Goal: Task Accomplishment & Management: Complete application form

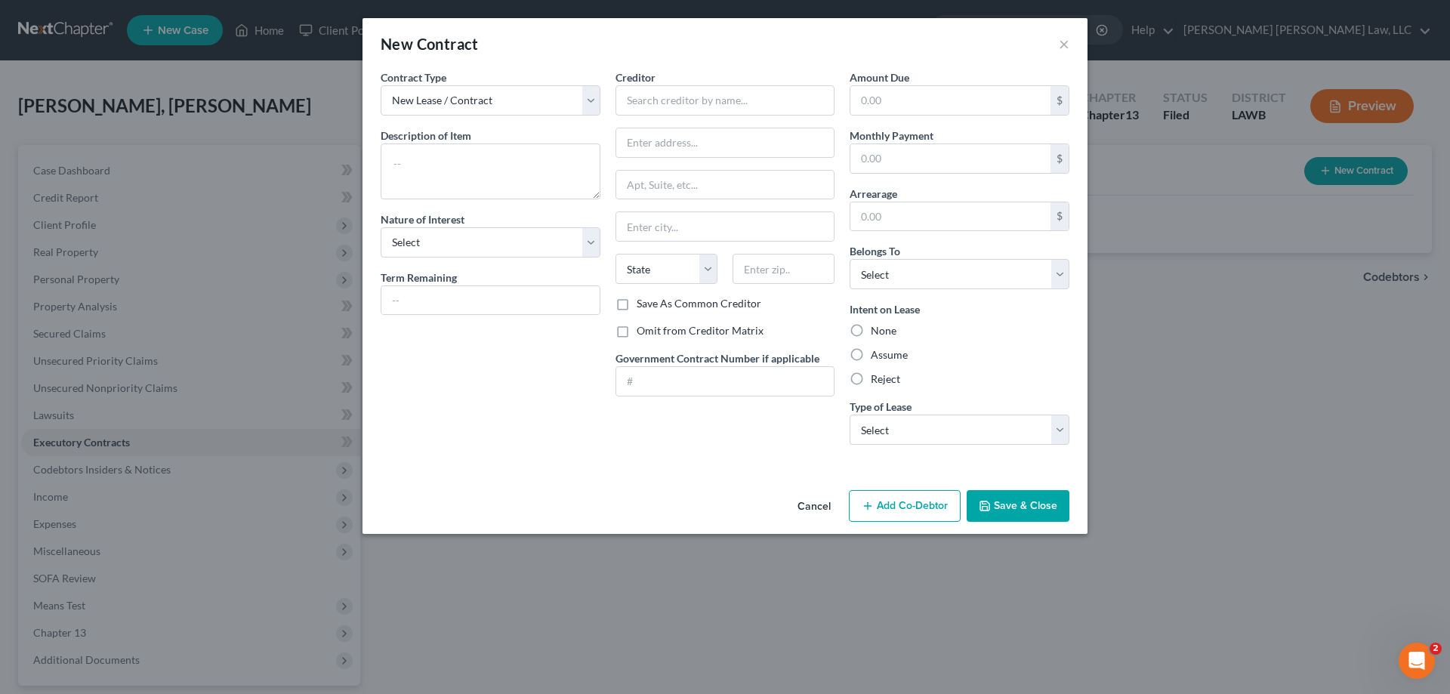
click at [814, 494] on button "Cancel" at bounding box center [814, 507] width 57 height 30
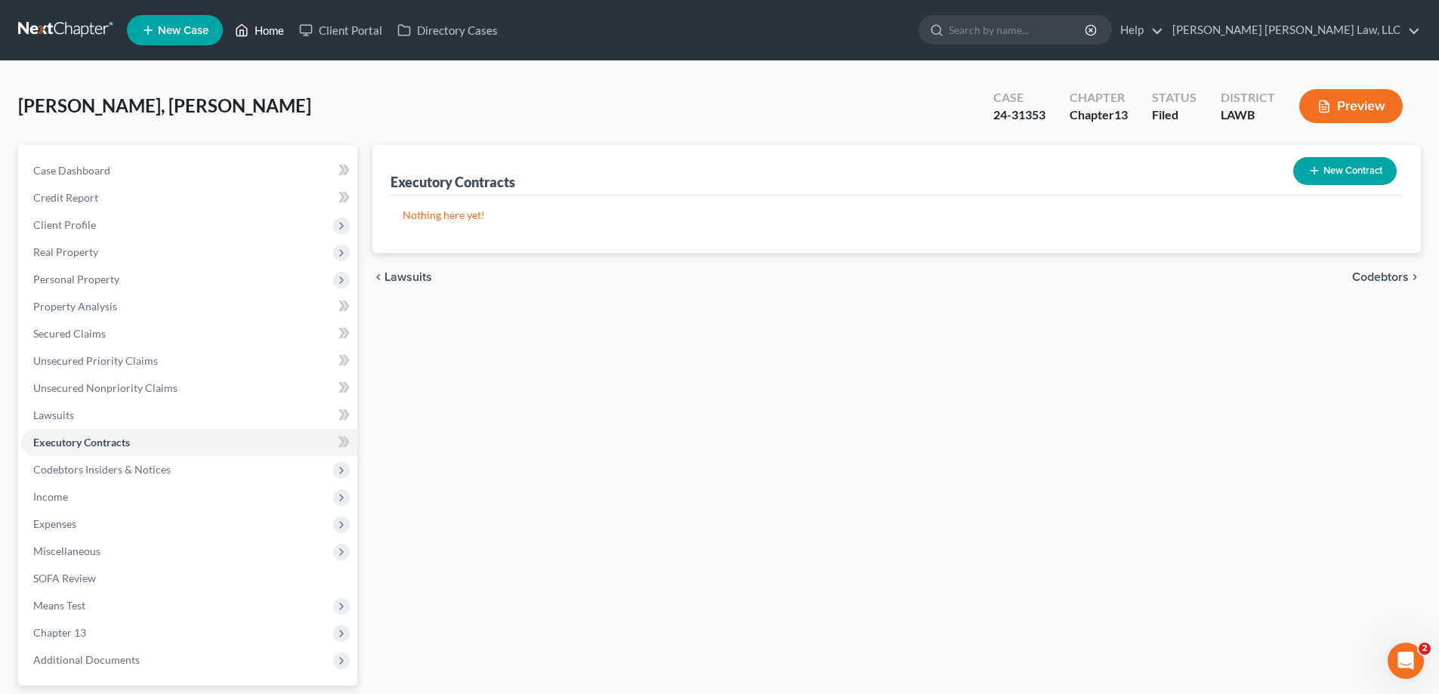
drag, startPoint x: 257, startPoint y: 34, endPoint x: 432, endPoint y: 175, distance: 224.6
click at [257, 34] on link "Home" at bounding box center [259, 30] width 64 height 27
click at [271, 29] on link "Home" at bounding box center [259, 30] width 64 height 27
click at [267, 35] on link "Home" at bounding box center [259, 30] width 64 height 27
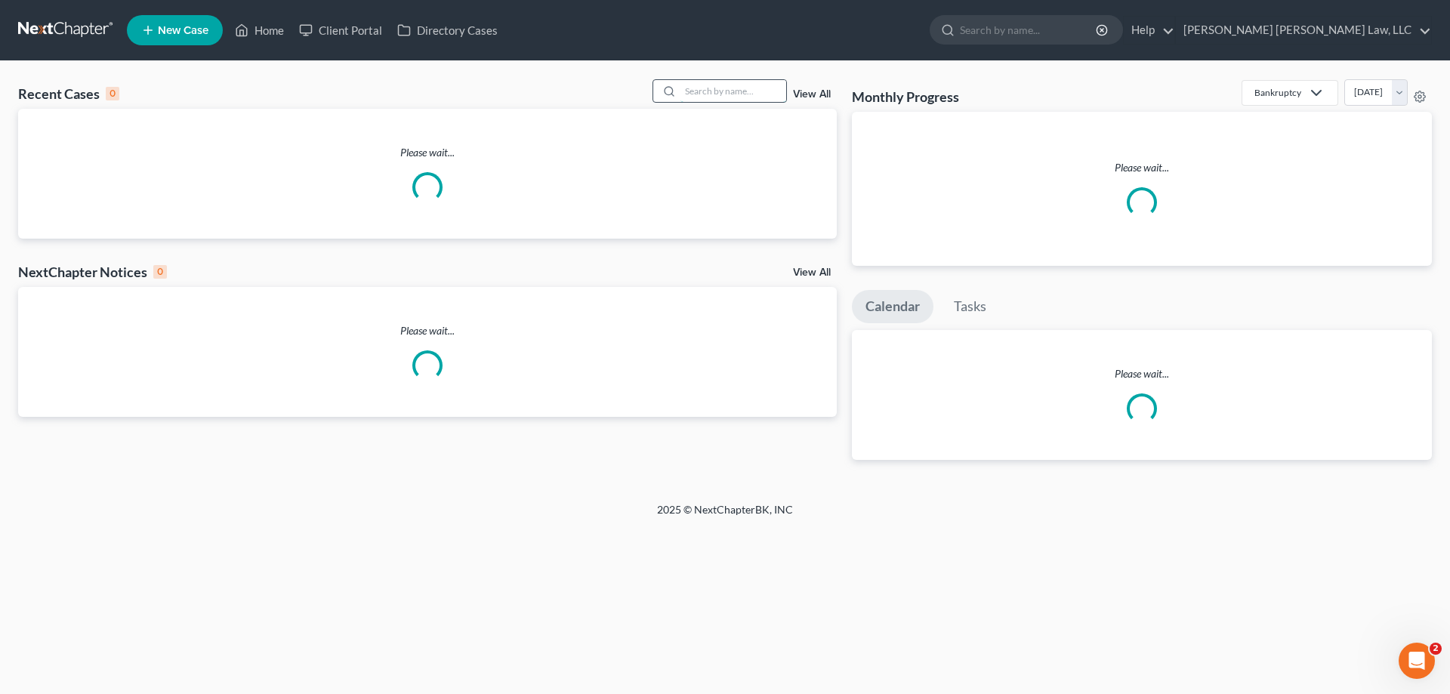
drag, startPoint x: 708, startPoint y: 90, endPoint x: 700, endPoint y: 91, distance: 7.6
click at [706, 90] on input "search" at bounding box center [734, 91] width 106 height 22
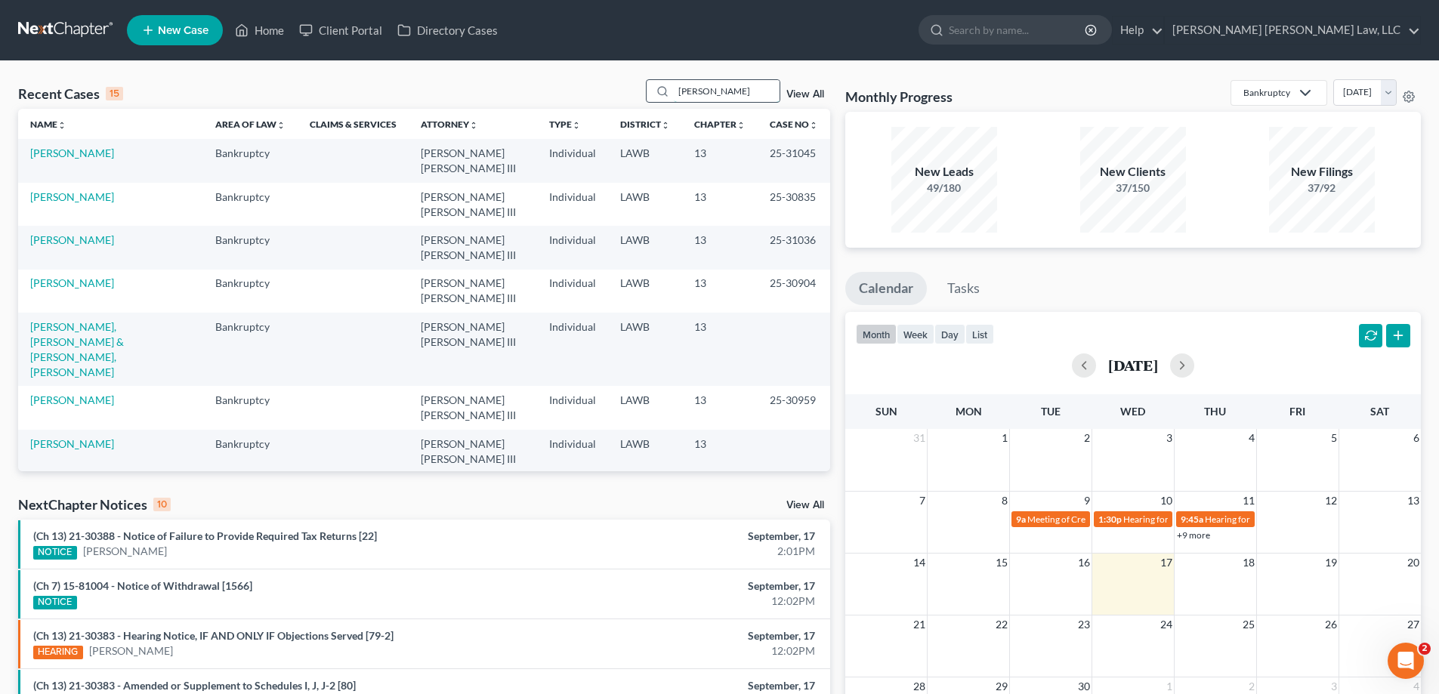
click at [751, 89] on input "[PERSON_NAME]" at bounding box center [727, 91] width 106 height 22
drag, startPoint x: 734, startPoint y: 91, endPoint x: 419, endPoint y: 48, distance: 317.8
click at [554, 88] on div "Recent Cases 15 [PERSON_NAME] View All" at bounding box center [424, 93] width 812 height 29
type input "[PERSON_NAME]"
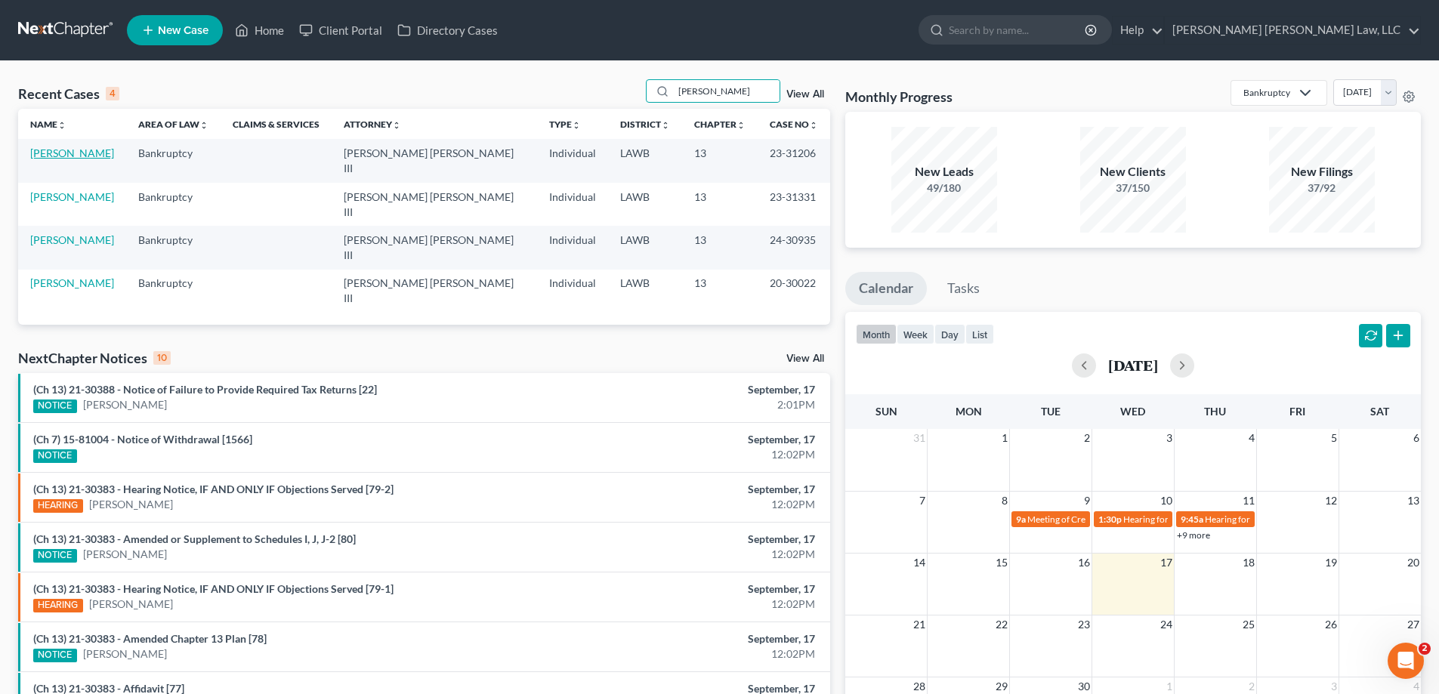
click at [91, 159] on link "[PERSON_NAME]" at bounding box center [72, 153] width 84 height 13
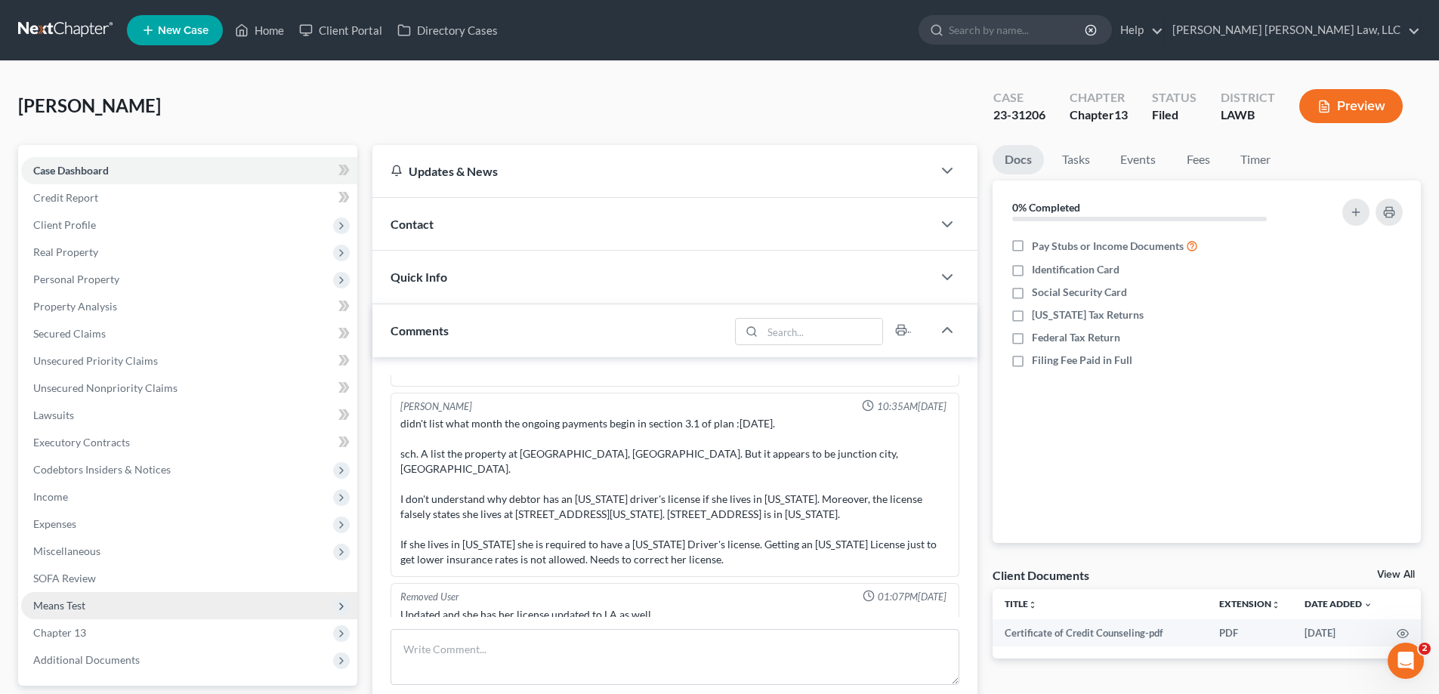
scroll to position [76, 0]
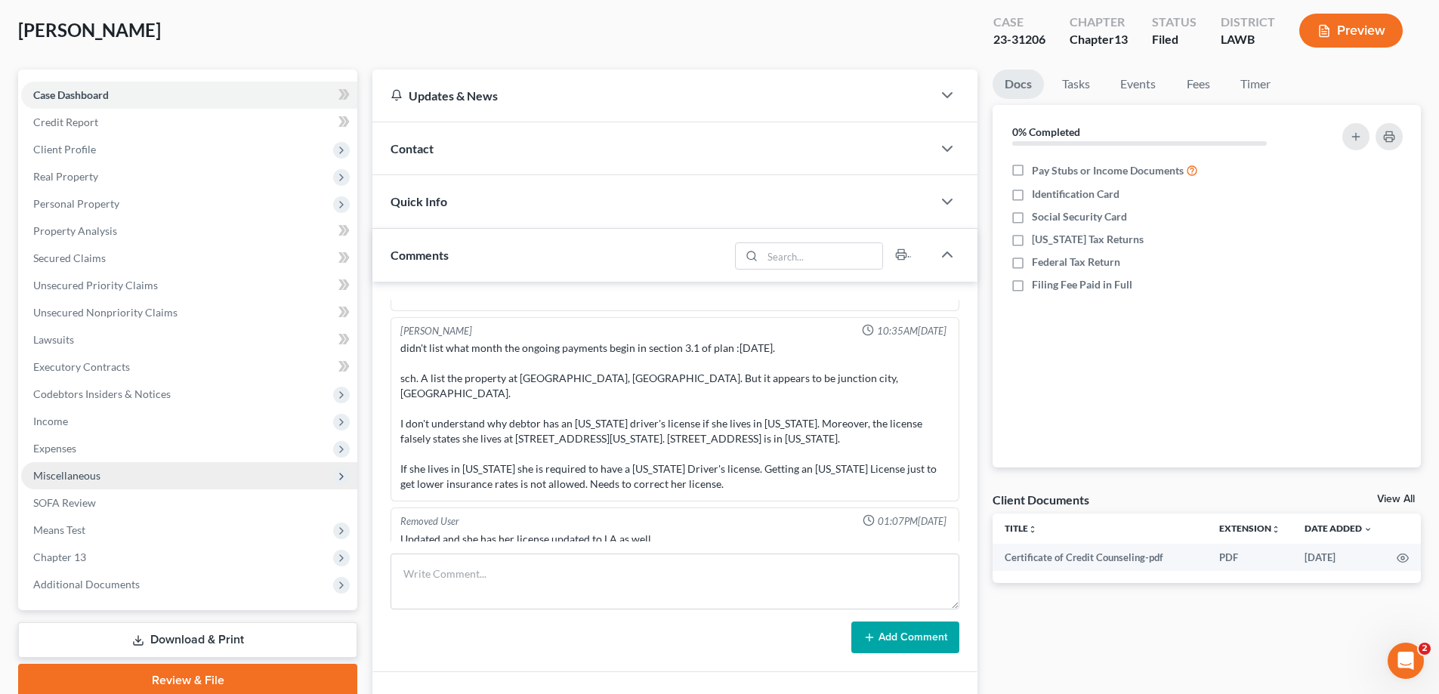
drag, startPoint x: 58, startPoint y: 438, endPoint x: 116, endPoint y: 475, distance: 68.3
click at [58, 438] on span "Expenses" at bounding box center [189, 448] width 336 height 27
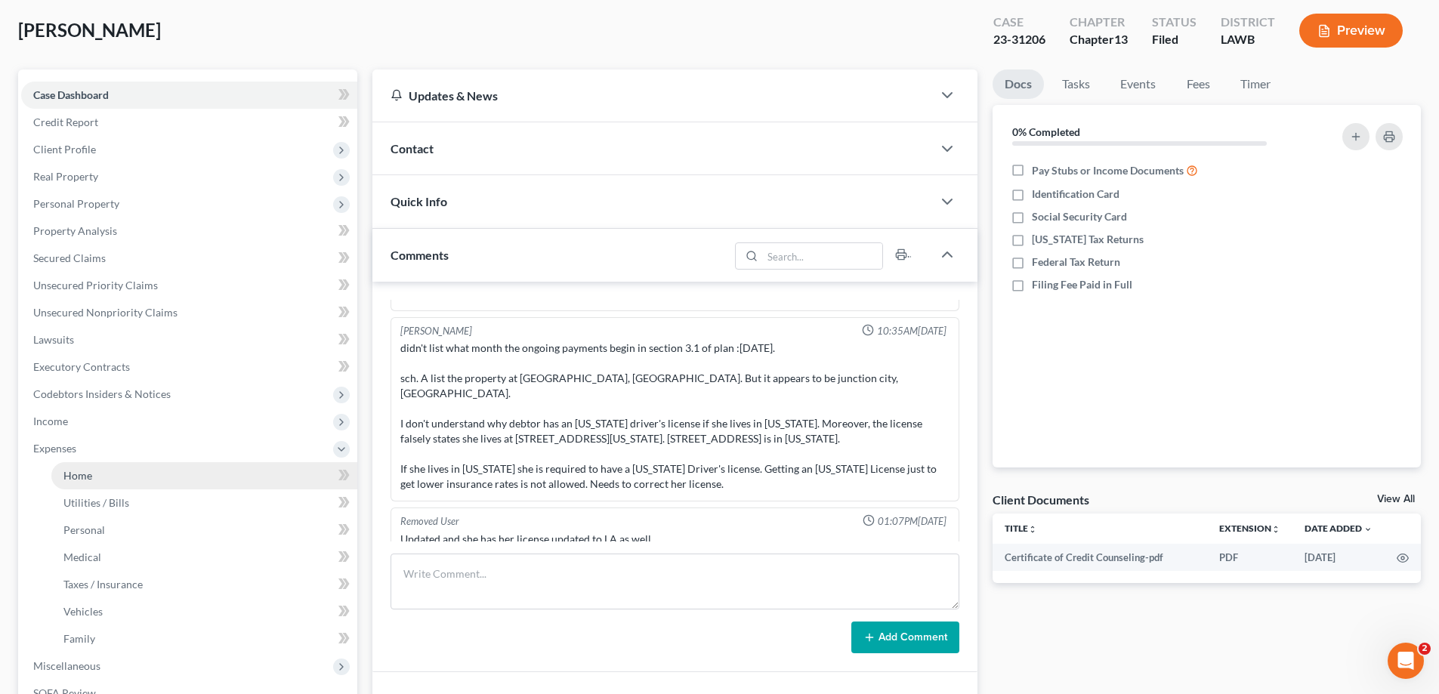
click at [113, 474] on link "Home" at bounding box center [204, 475] width 306 height 27
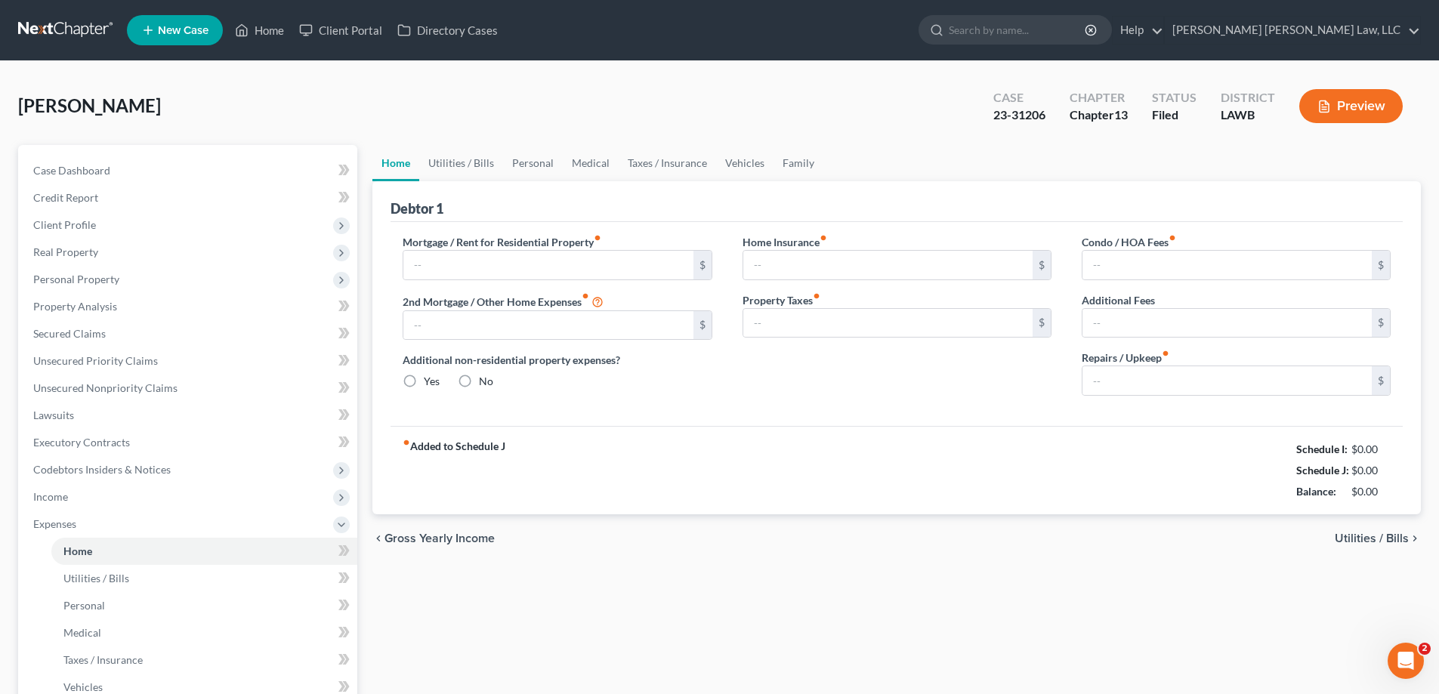
type input "0.00"
radio input "true"
type input "0.00"
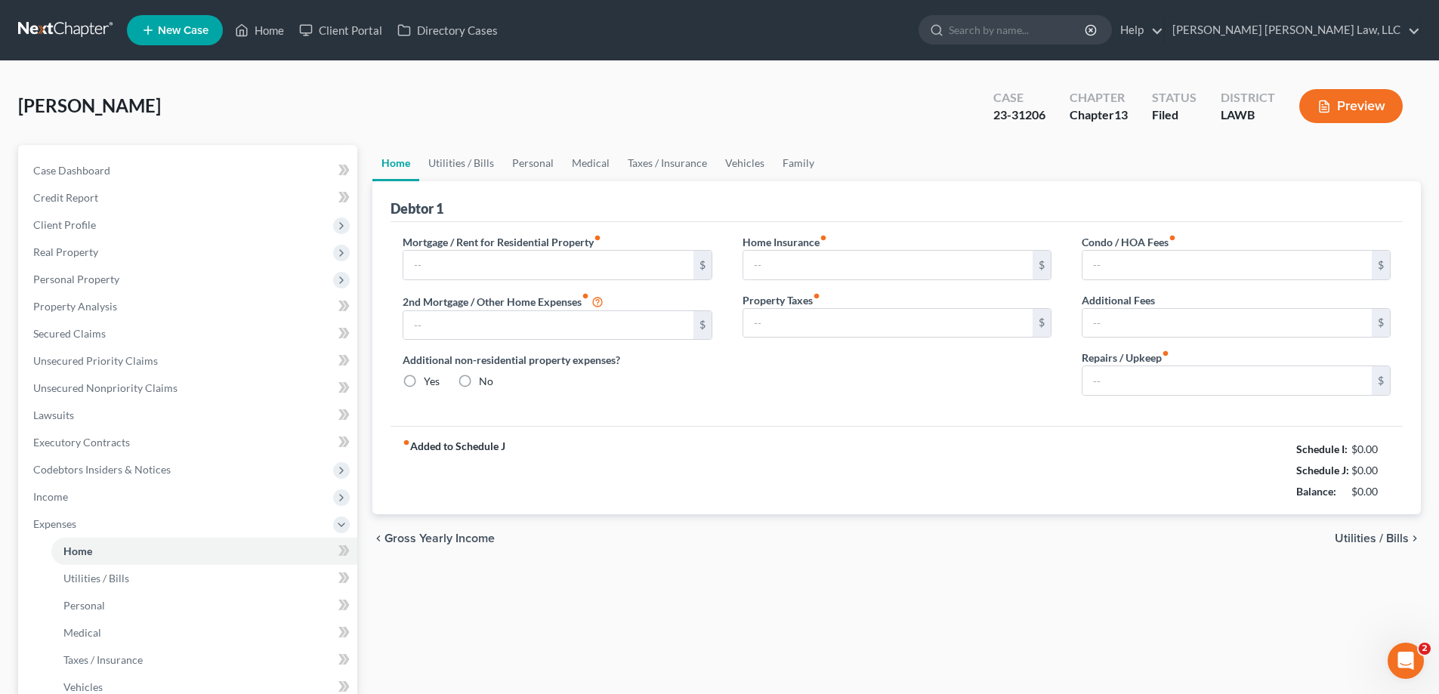
type input "0.00"
click at [712, 492] on div "fiber_manual_record Added to Schedule J Schedule I: $3,812.97 Schedule J: $2,27…" at bounding box center [897, 470] width 1012 height 88
click at [549, 175] on link "Personal" at bounding box center [533, 163] width 60 height 36
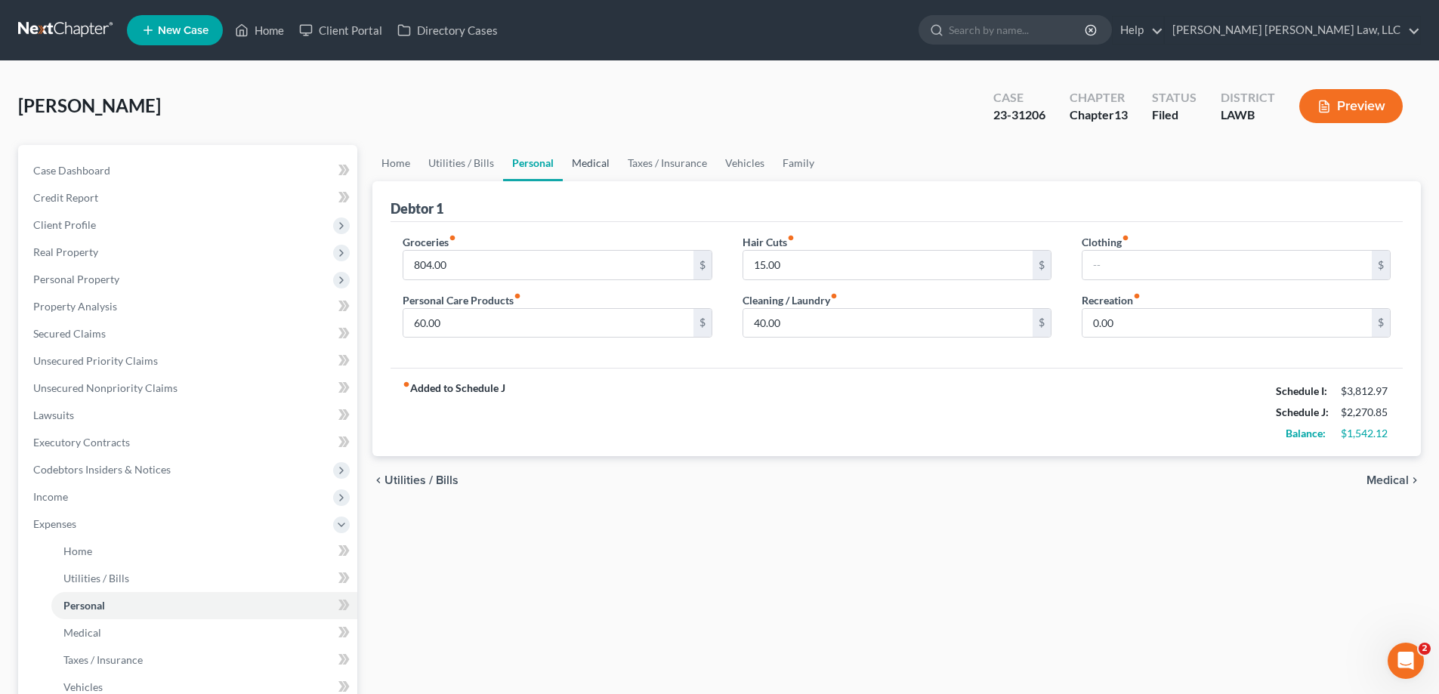
click at [573, 171] on link "Medical" at bounding box center [591, 163] width 56 height 36
